Goal: Task Accomplishment & Management: Manage account settings

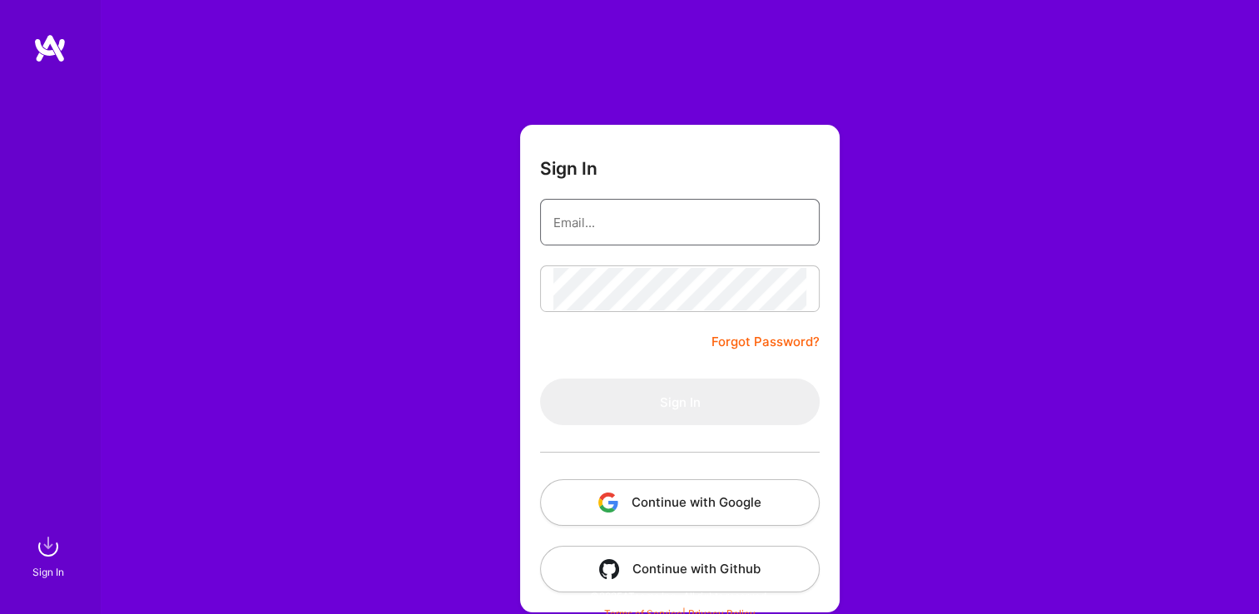
type input "[EMAIL_ADDRESS][DOMAIN_NAME]"
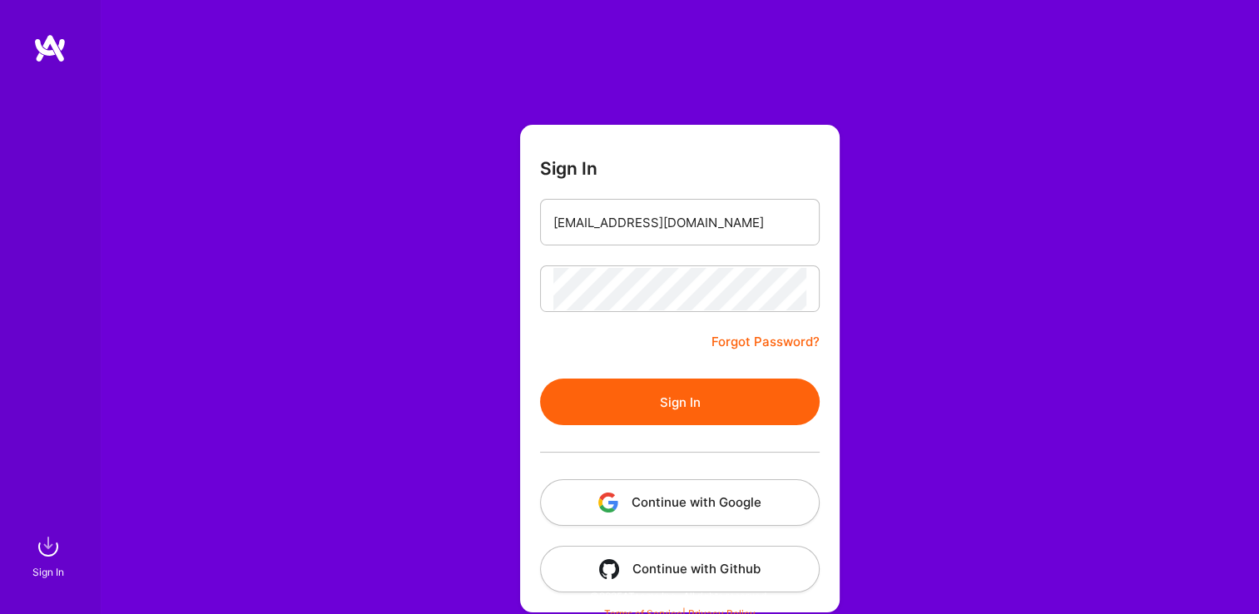
click at [572, 400] on button "Sign In" at bounding box center [680, 402] width 280 height 47
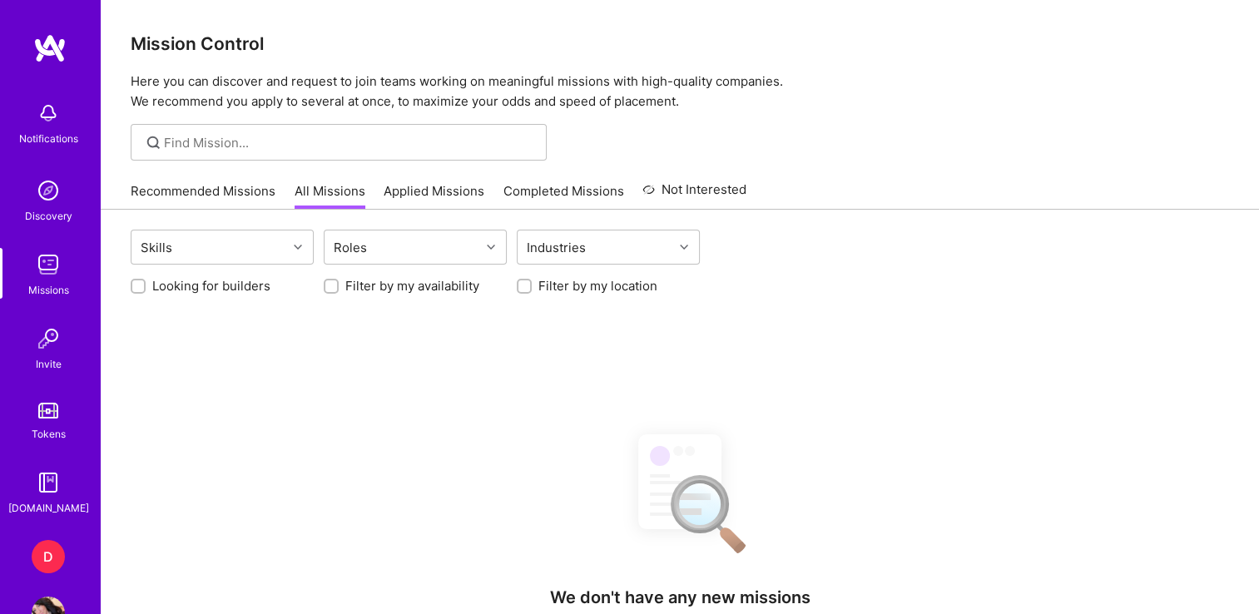
click at [43, 549] on div "D" at bounding box center [48, 556] width 33 height 33
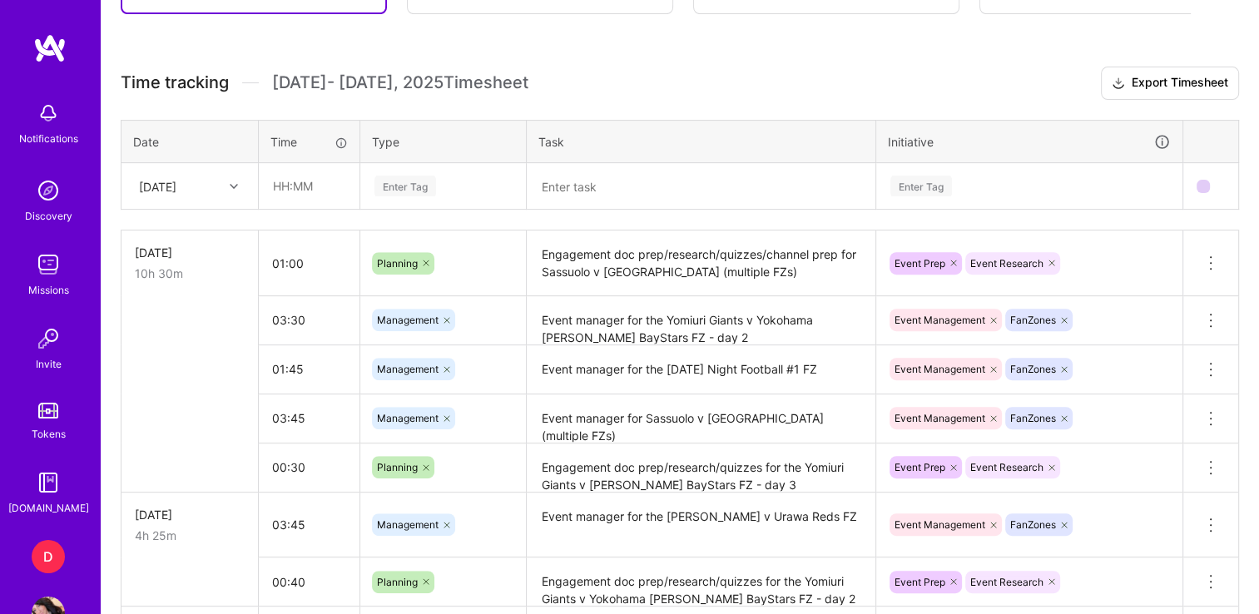
scroll to position [579, 0]
click at [272, 188] on input "text" at bounding box center [309, 184] width 99 height 44
click at [612, 55] on div "Active [DATE] - [DATE] 29:35 h $1,331 Invoiced [DATE] - [DATE] 8:35 h $386 Paid…" at bounding box center [680, 546] width 1159 height 1353
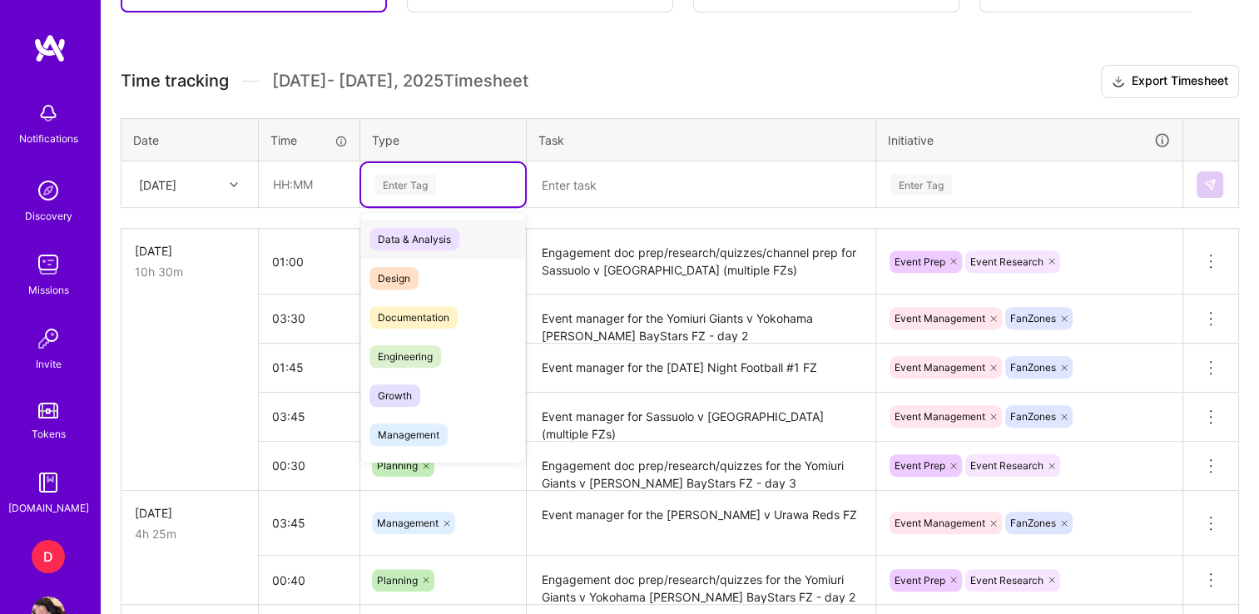
click at [386, 191] on div "Enter Tag" at bounding box center [443, 184] width 164 height 43
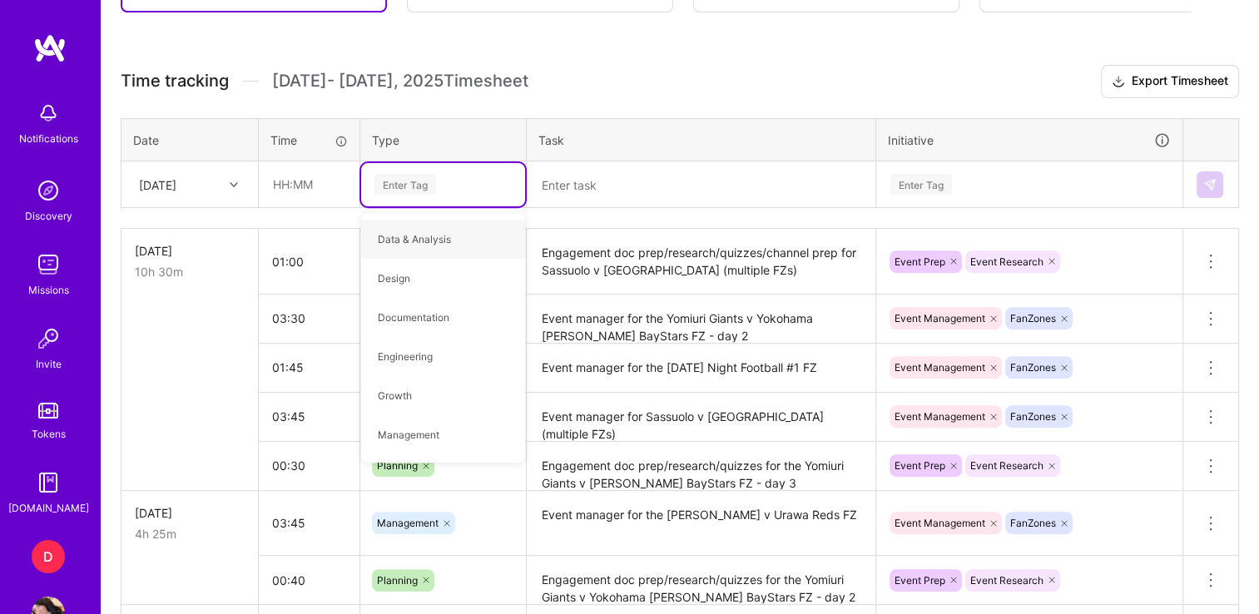
click at [234, 162] on div "[DATE]" at bounding box center [189, 184] width 135 height 44
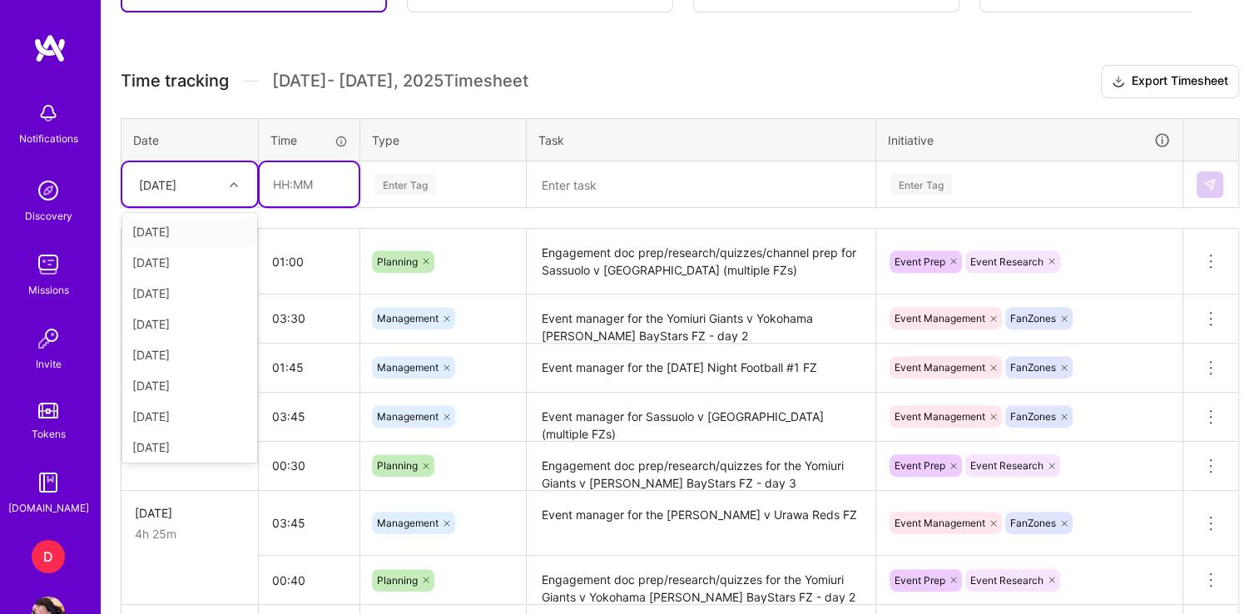
click at [293, 183] on input "text" at bounding box center [309, 184] width 99 height 44
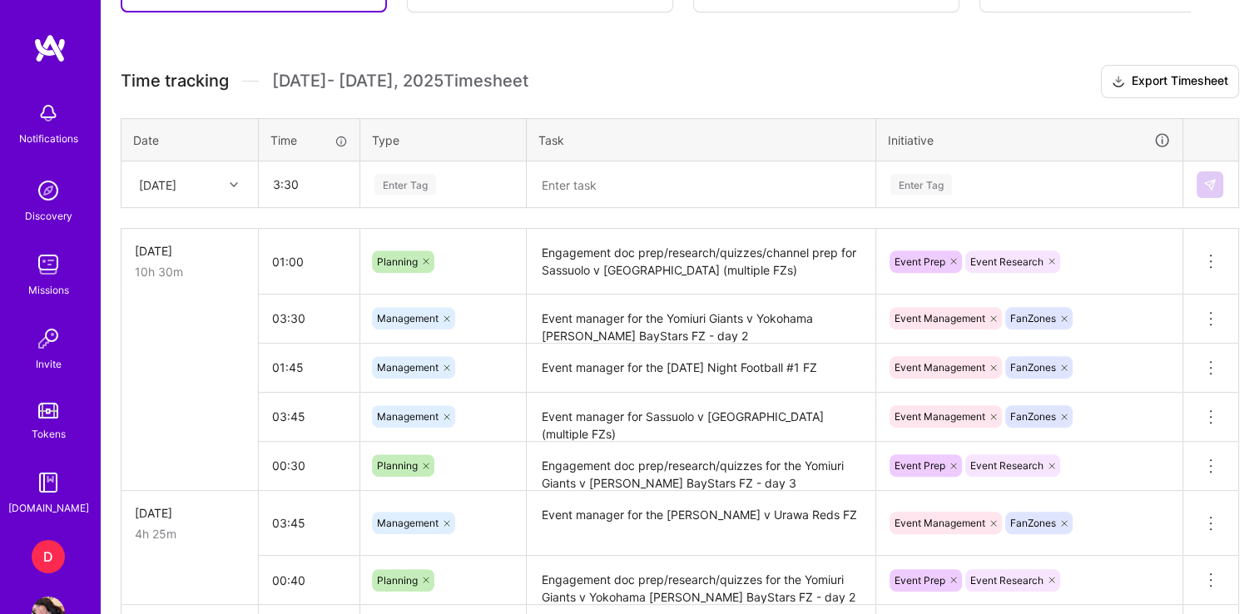
type input "03:30"
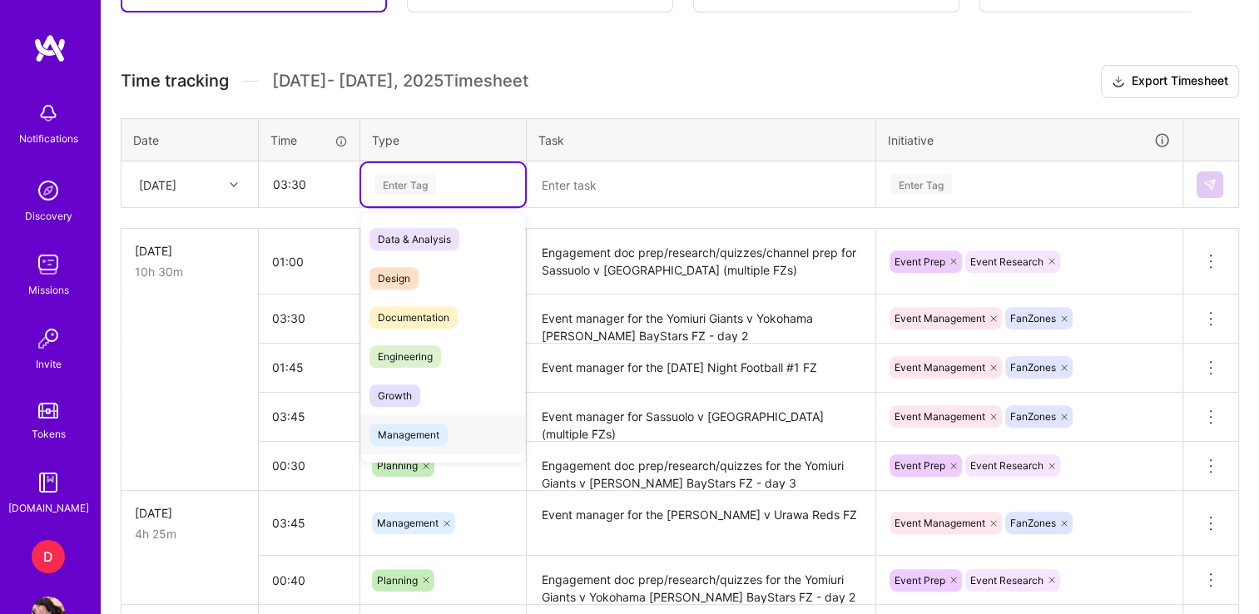
click at [422, 438] on span "Management" at bounding box center [409, 435] width 78 height 22
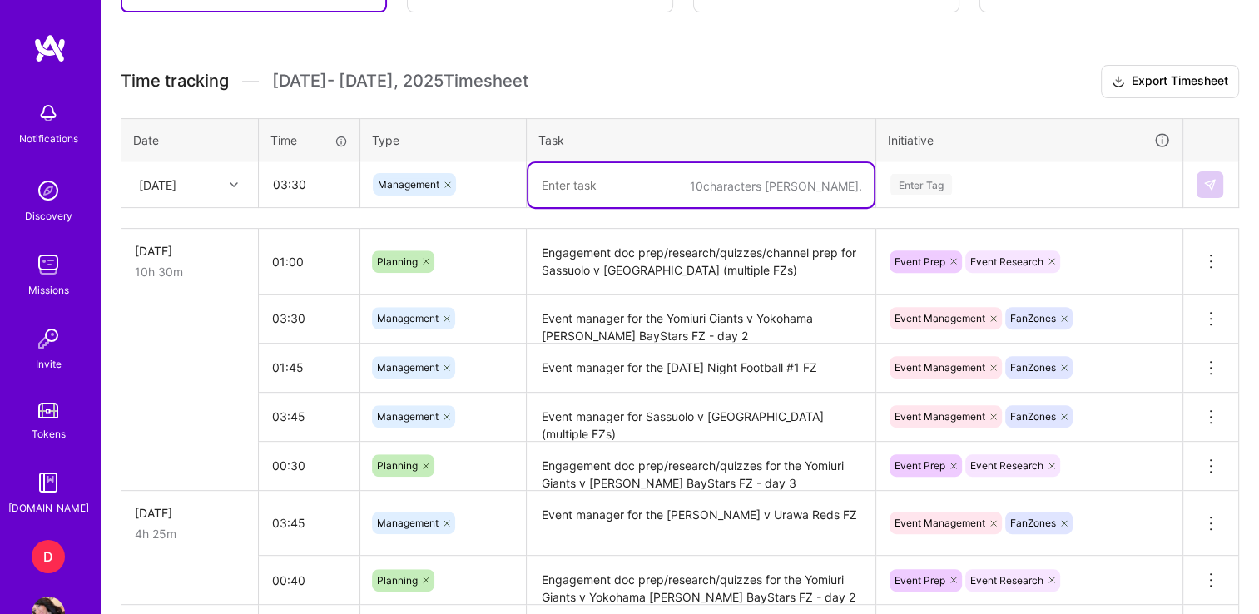
click at [614, 185] on textarea at bounding box center [701, 185] width 345 height 44
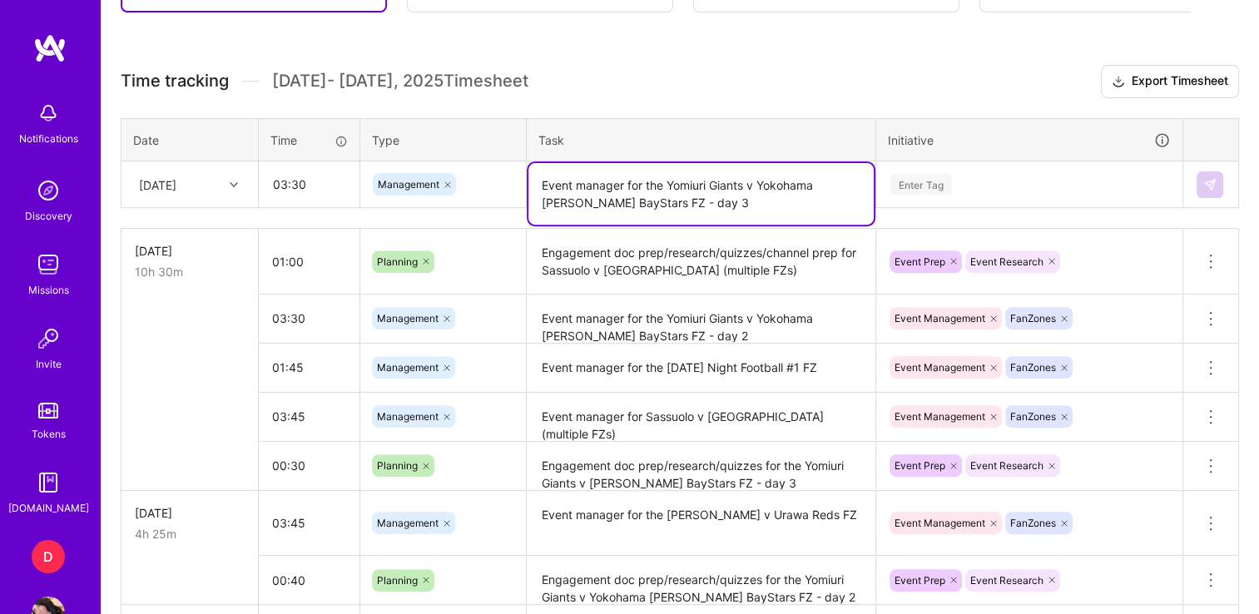
type textarea "Event manager for the Yomiuri Giants v Yokohama [PERSON_NAME] BayStars FZ - day…"
click at [938, 167] on div "Enter Tag" at bounding box center [1029, 184] width 305 height 43
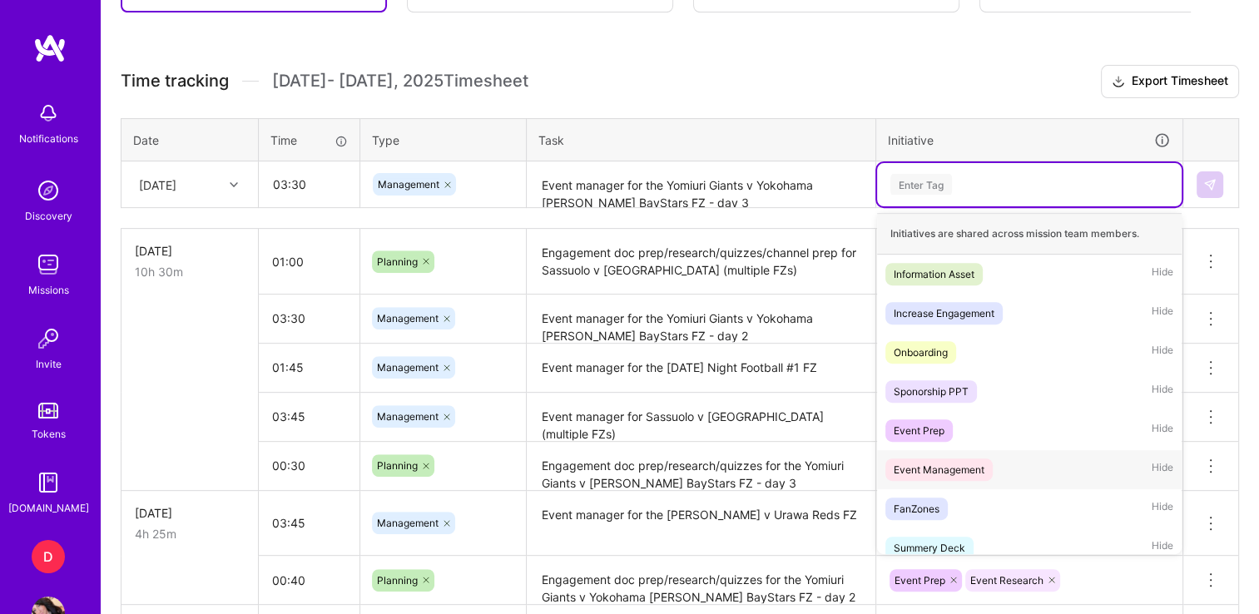
click at [939, 464] on div "Event Management" at bounding box center [939, 469] width 91 height 17
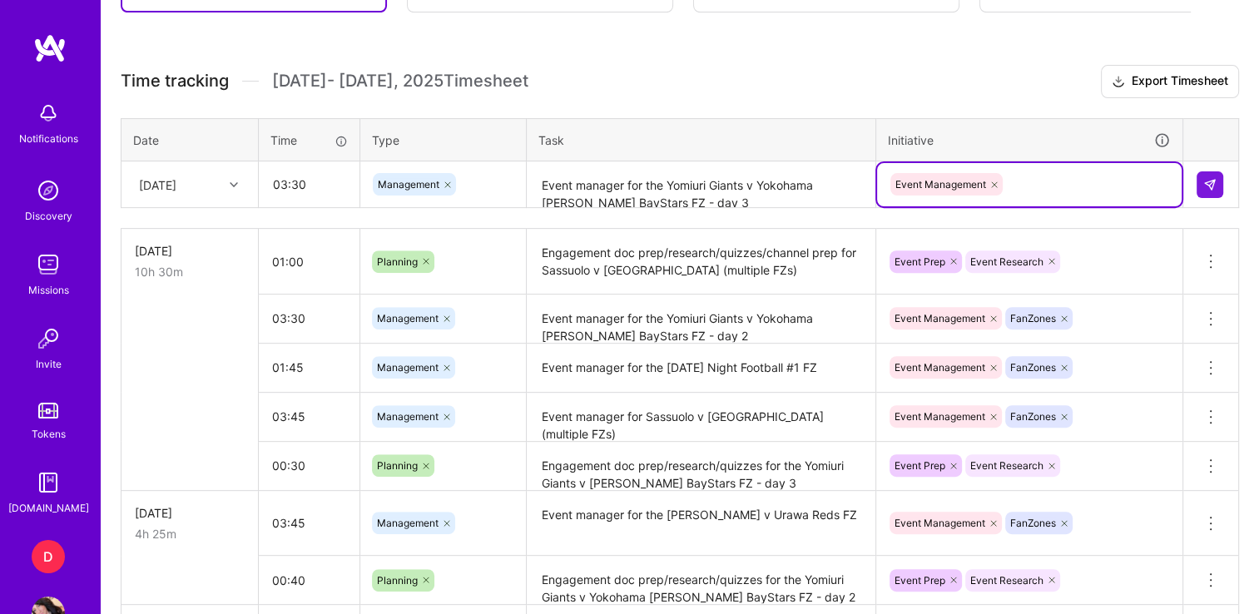
click at [1086, 189] on div "Event Management" at bounding box center [1029, 184] width 281 height 26
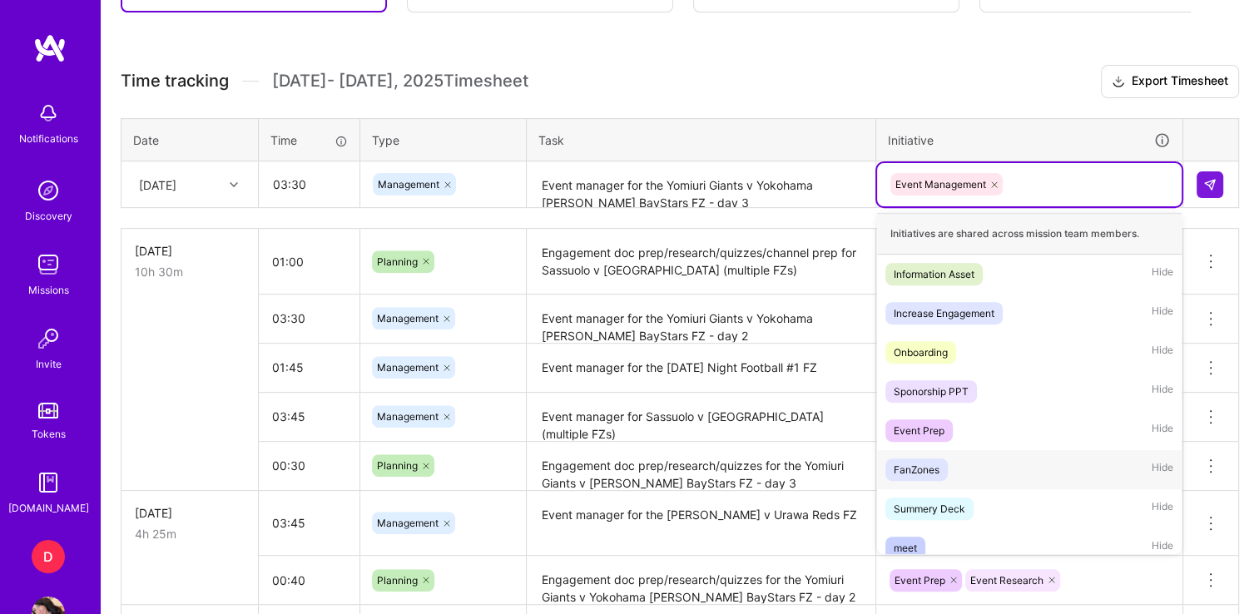
click at [923, 461] on div "FanZones" at bounding box center [917, 469] width 46 height 17
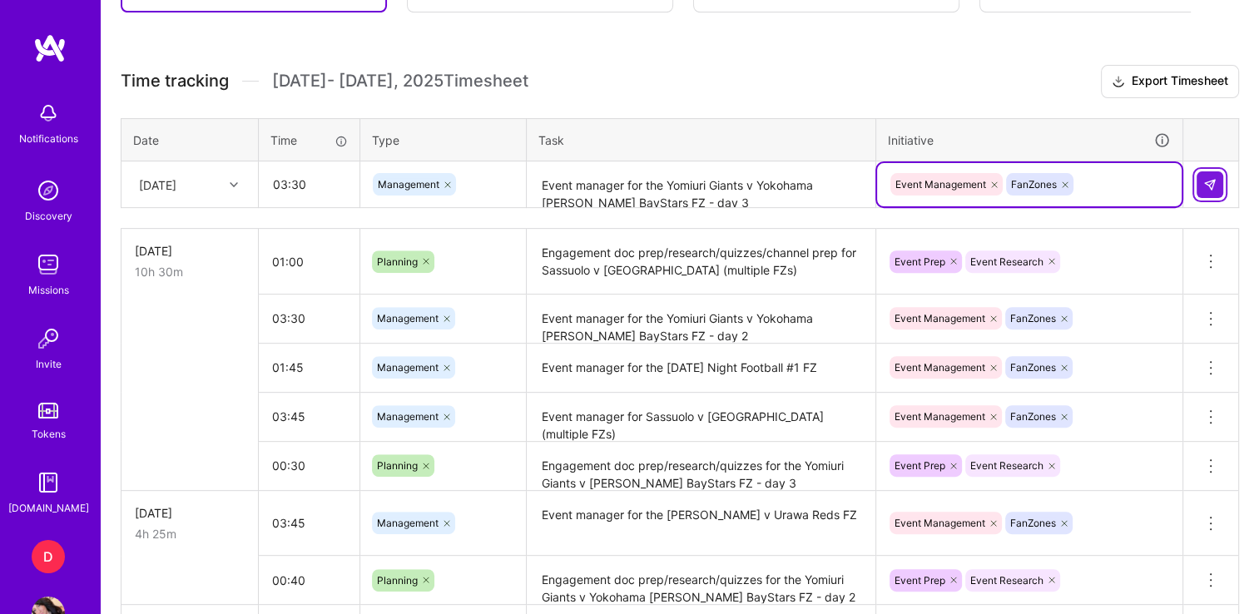
click at [1209, 178] on img at bounding box center [1210, 184] width 13 height 13
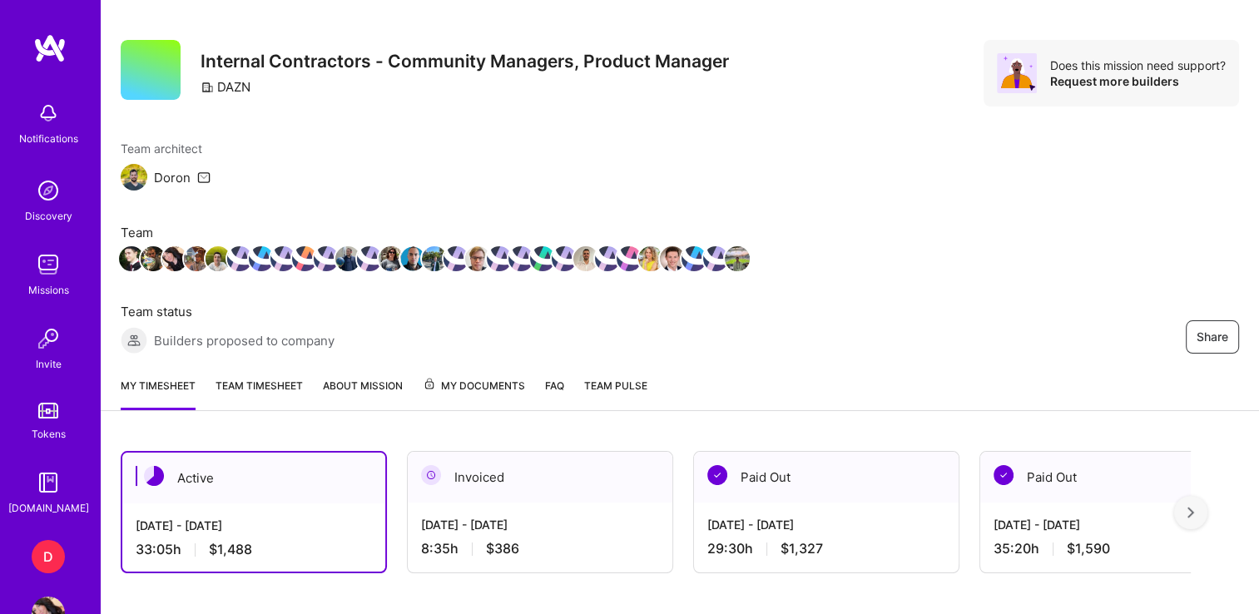
scroll to position [0, 0]
